Goal: Navigation & Orientation: Find specific page/section

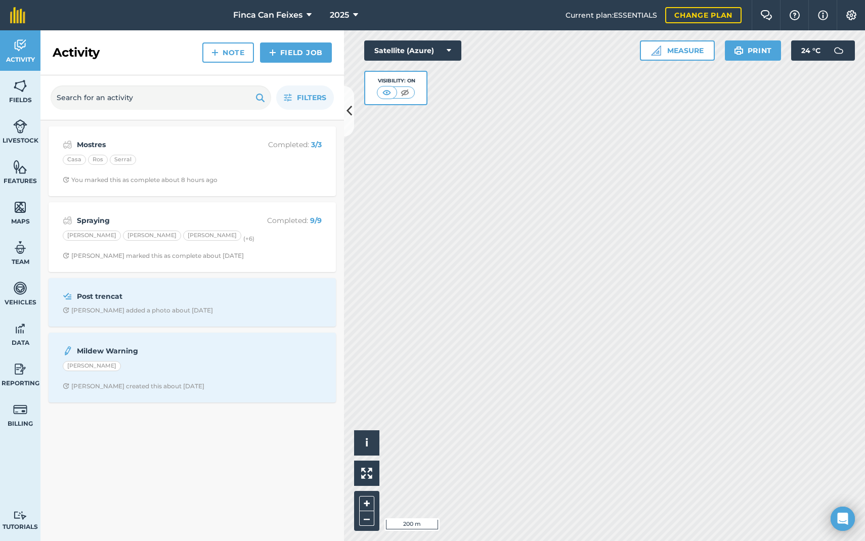
click at [351, 110] on icon at bounding box center [349, 111] width 6 height 18
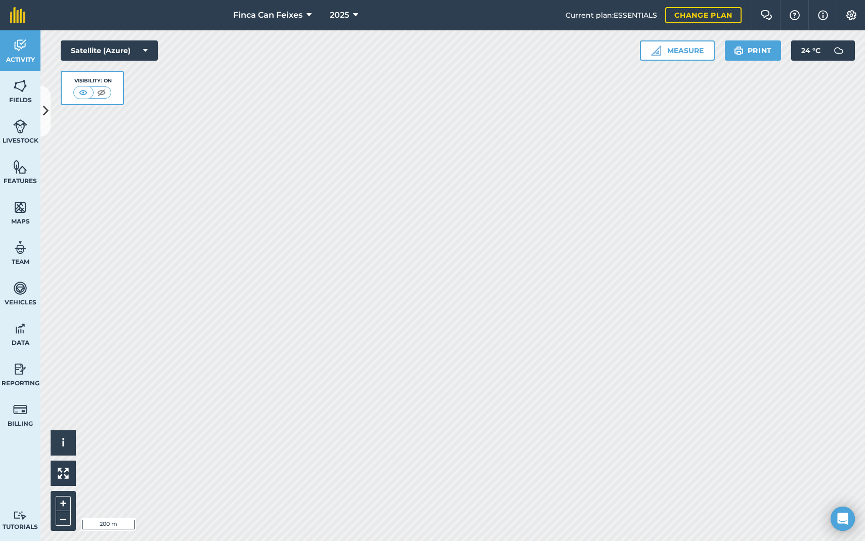
click at [47, 114] on icon at bounding box center [46, 111] width 6 height 18
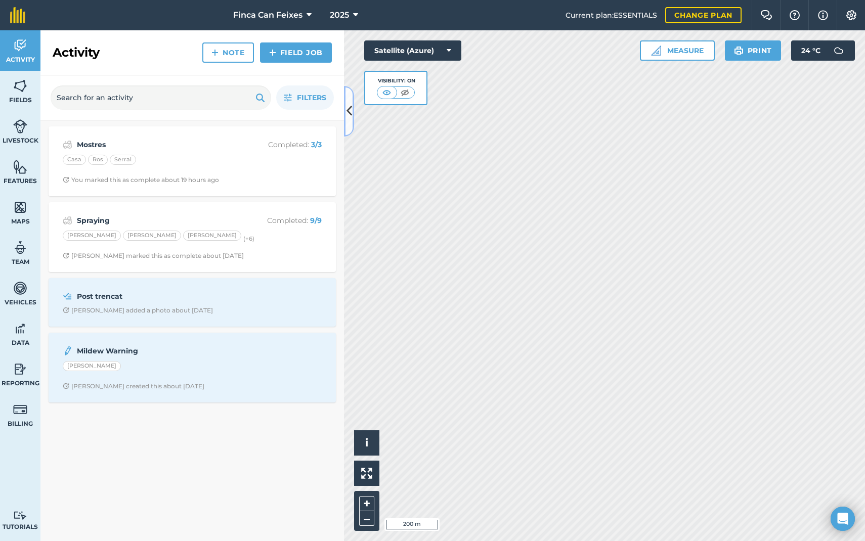
click at [347, 111] on icon at bounding box center [349, 111] width 6 height 18
